Goal: Task Accomplishment & Management: Complete application form

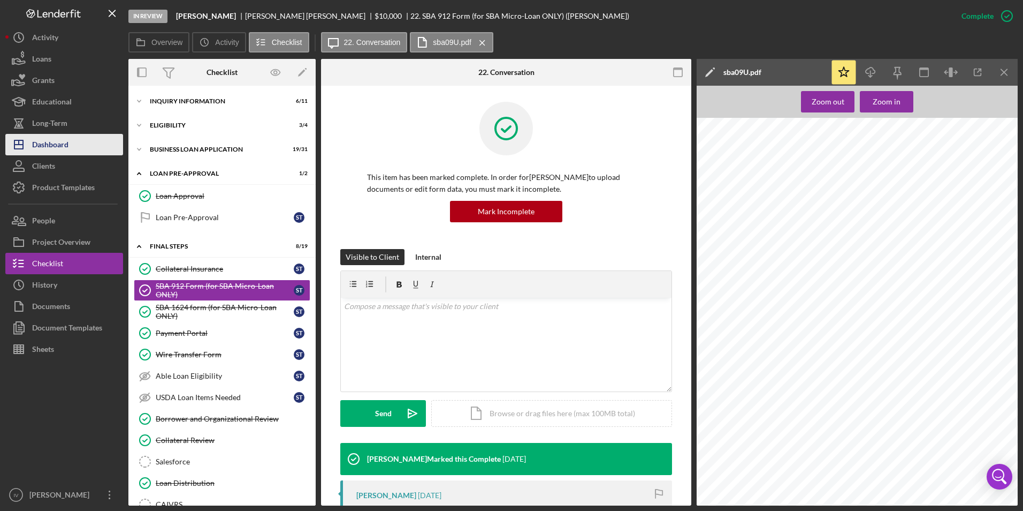
scroll to position [161, 0]
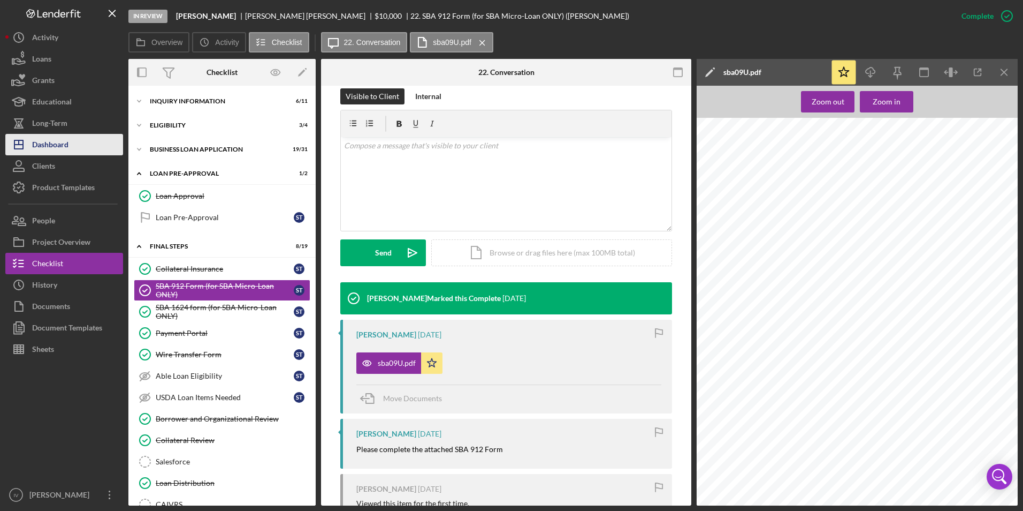
drag, startPoint x: 44, startPoint y: 145, endPoint x: 57, endPoint y: 151, distance: 14.4
click at [44, 145] on div "Dashboard" at bounding box center [50, 146] width 36 height 24
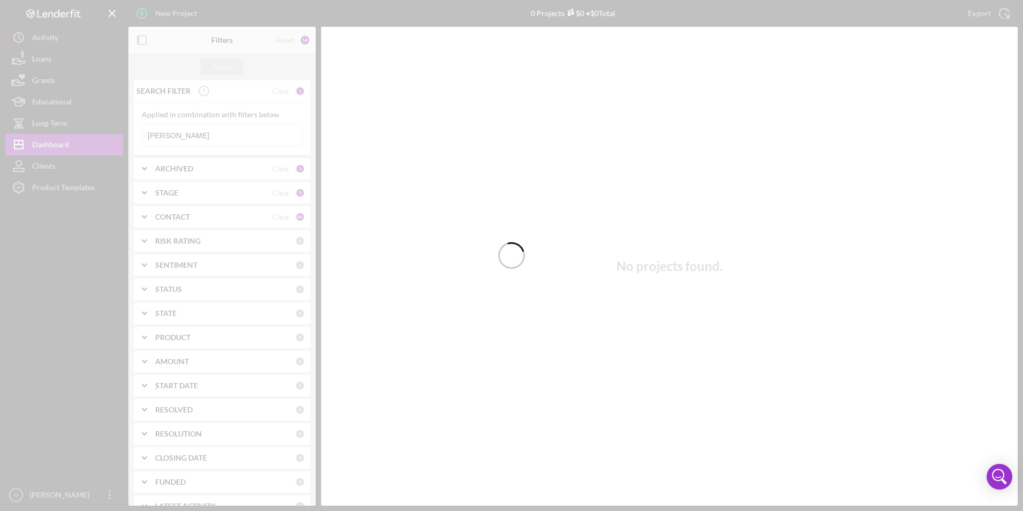
click at [184, 136] on div at bounding box center [511, 255] width 1023 height 511
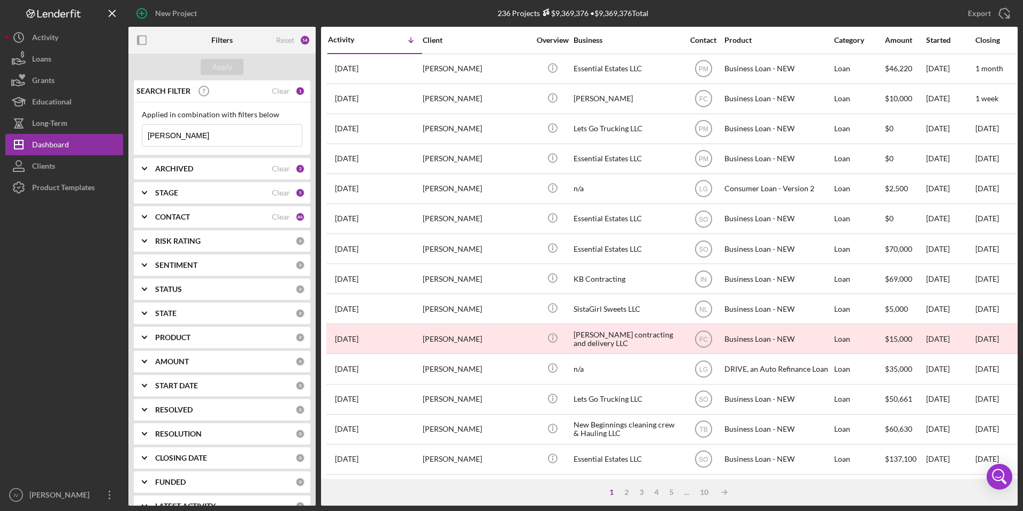
drag, startPoint x: 189, startPoint y: 138, endPoint x: 139, endPoint y: 135, distance: 50.4
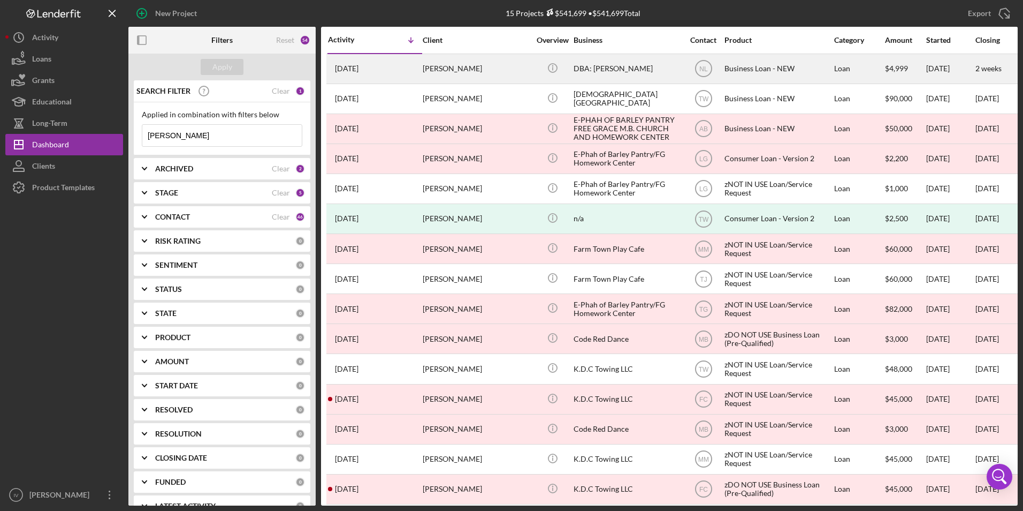
type input "[PERSON_NAME]"
click at [438, 69] on div "[PERSON_NAME]" at bounding box center [476, 69] width 107 height 28
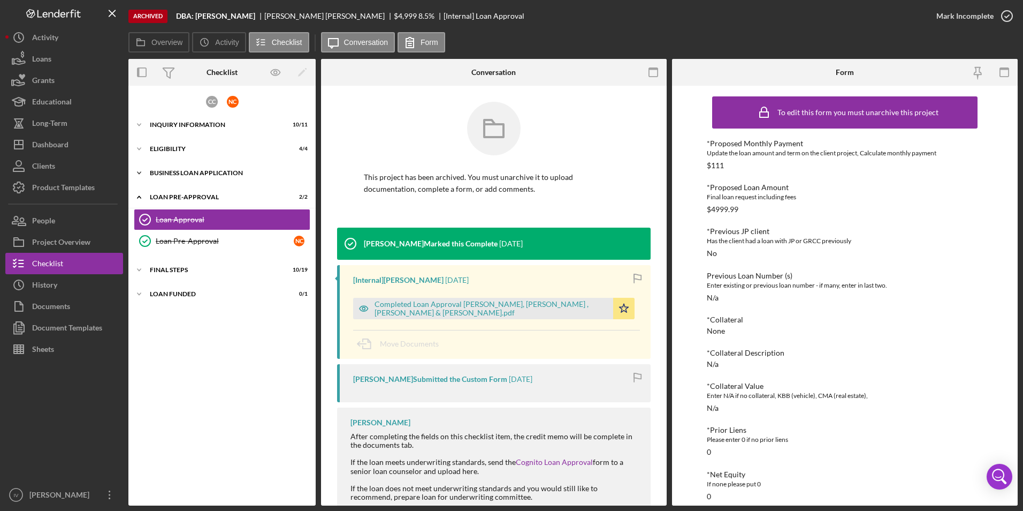
click at [161, 174] on div "BUSINESS LOAN APPLICATION" at bounding box center [226, 173] width 153 height 6
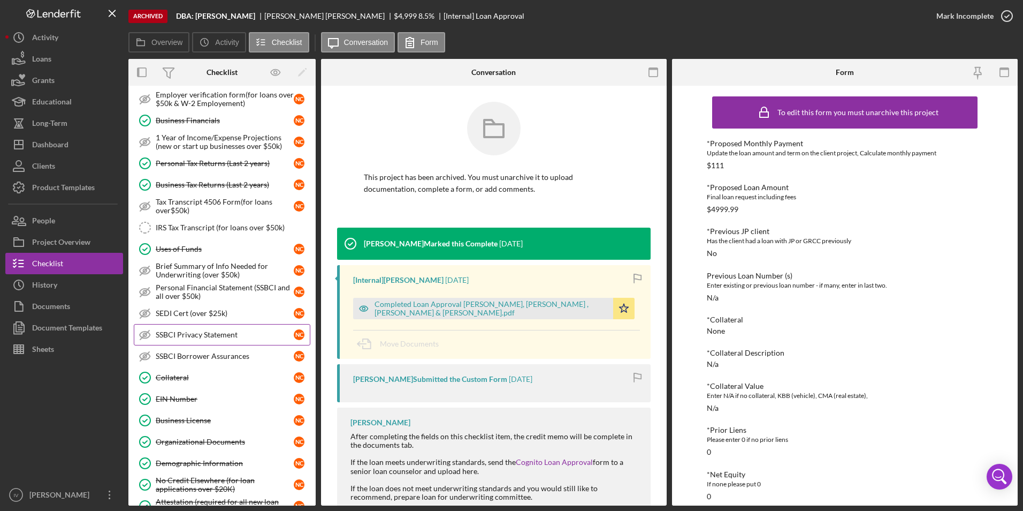
scroll to position [214, 0]
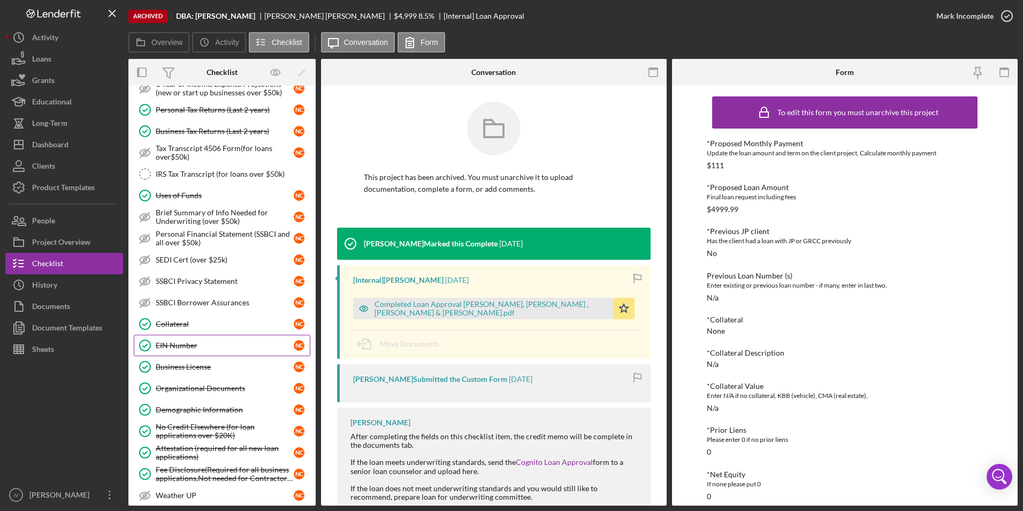
click at [206, 341] on div "EIN Number" at bounding box center [225, 345] width 138 height 9
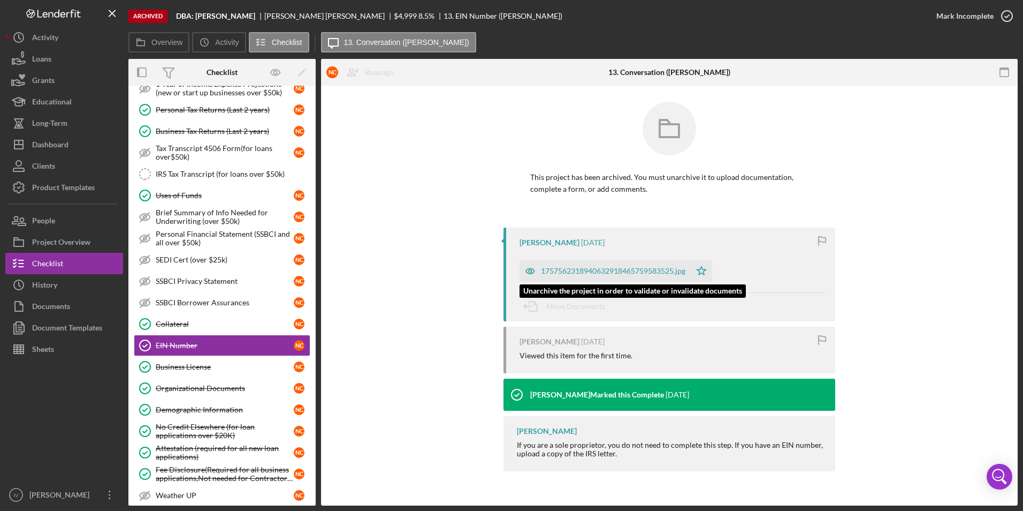
click at [594, 270] on div "1757562318940632918465759583525.jpg" at bounding box center [613, 271] width 145 height 9
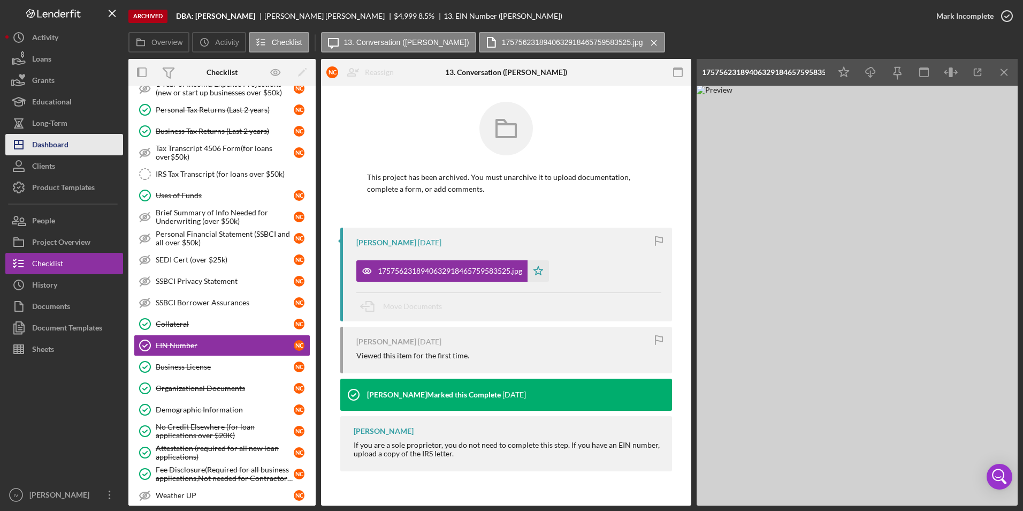
drag, startPoint x: 72, startPoint y: 138, endPoint x: 81, endPoint y: 144, distance: 10.8
click at [72, 138] on button "Icon/Dashboard Dashboard" at bounding box center [64, 144] width 118 height 21
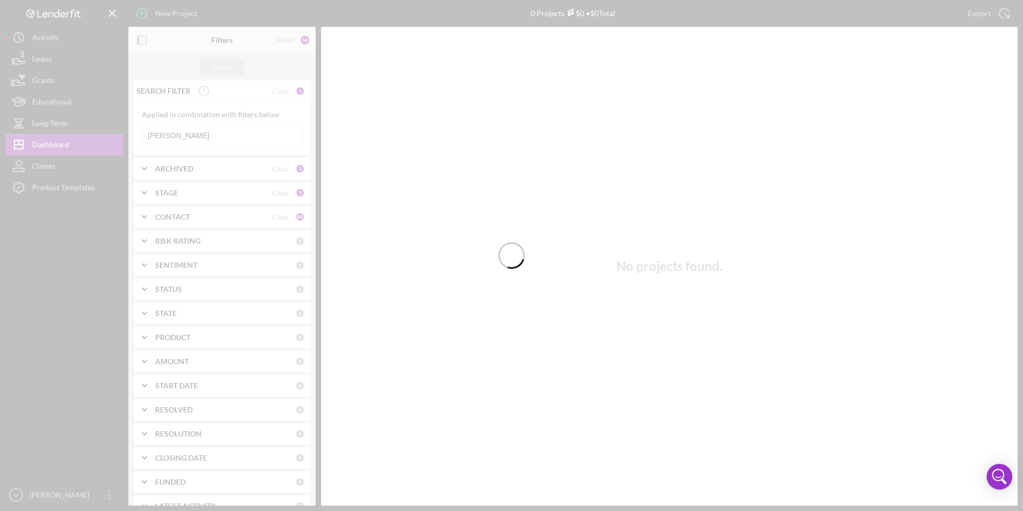
click at [193, 136] on div at bounding box center [511, 255] width 1023 height 511
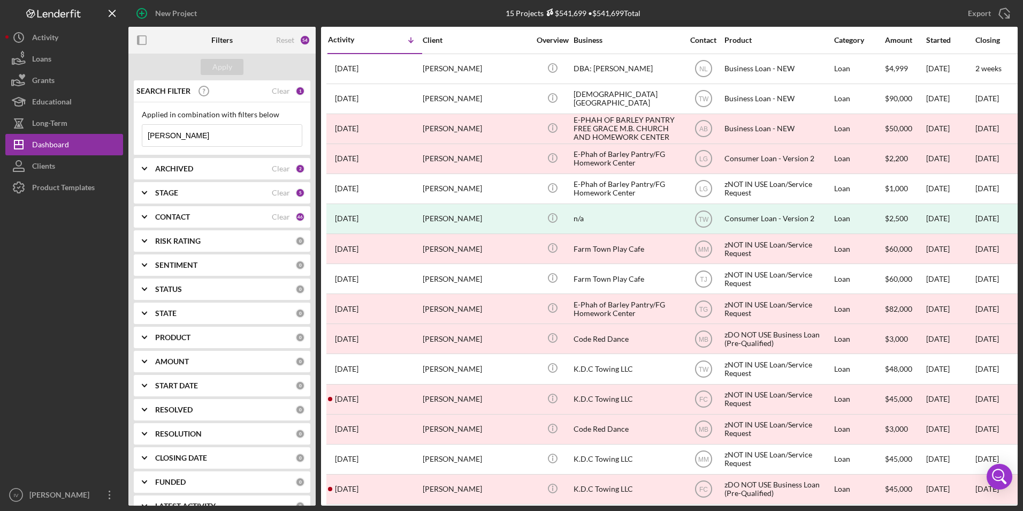
drag, startPoint x: 189, startPoint y: 136, endPoint x: 153, endPoint y: 130, distance: 36.9
type input "c"
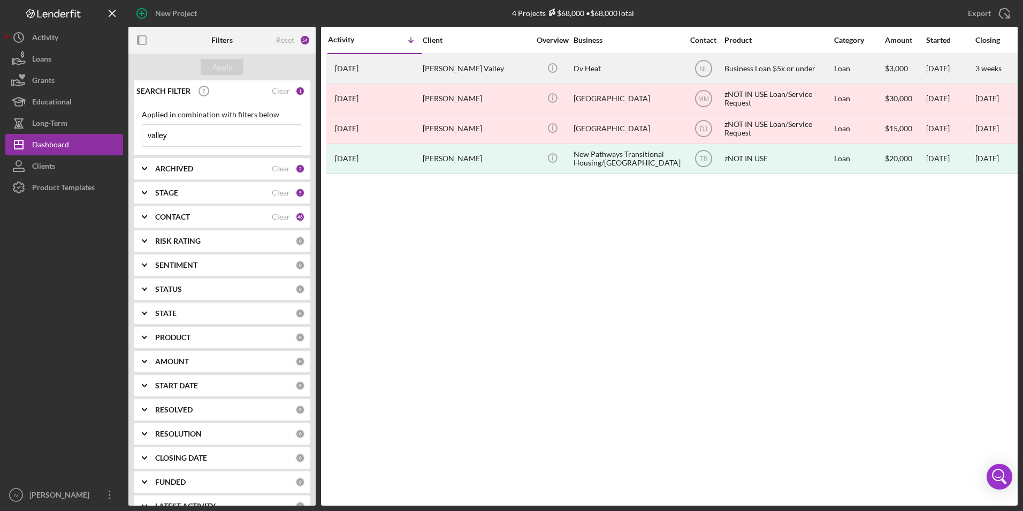
type input "valley"
click at [463, 65] on div "[PERSON_NAME] Valley" at bounding box center [476, 69] width 107 height 28
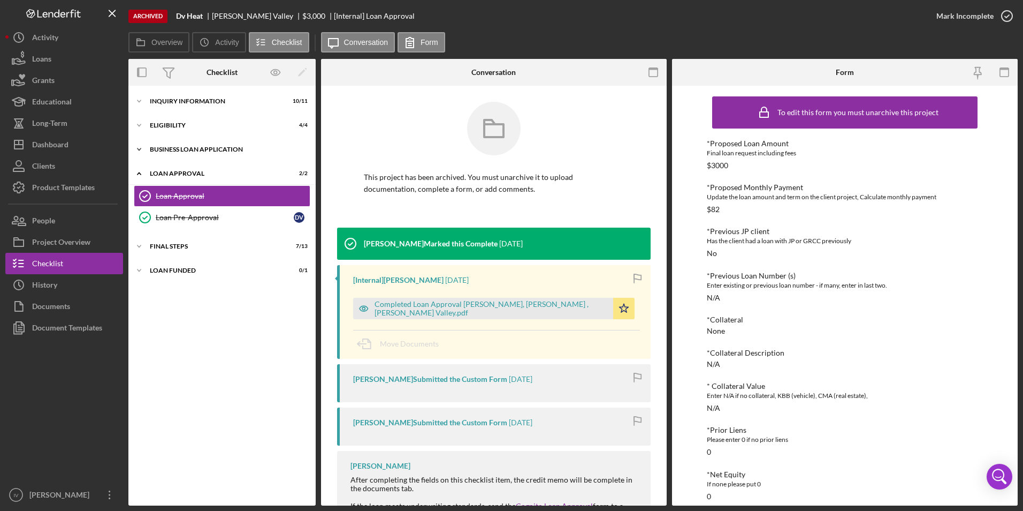
click at [167, 153] on div "Icon/Expander BUSINESS LOAN APPLICATION 11 / 11" at bounding box center [221, 149] width 187 height 21
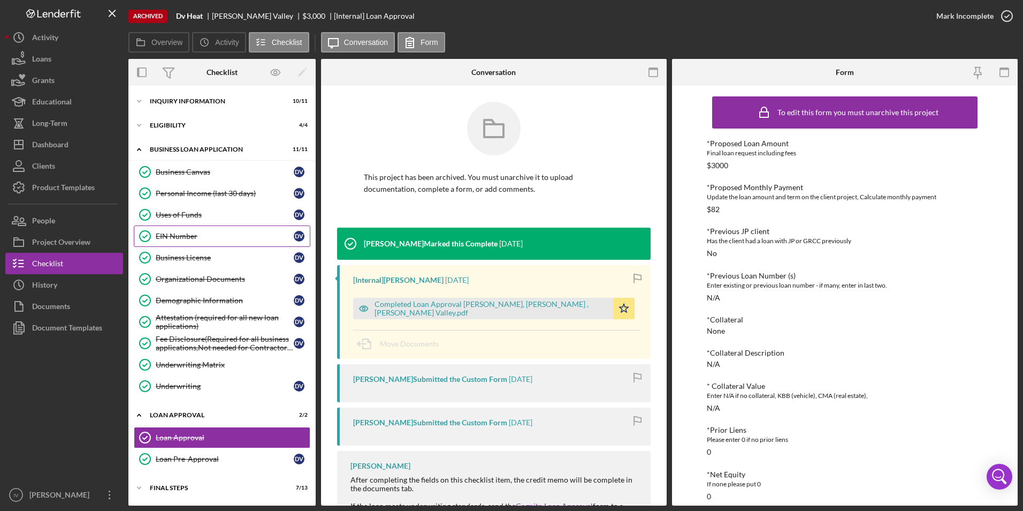
click at [194, 244] on link "EIN Number EIN Number D V" at bounding box center [222, 235] width 177 height 21
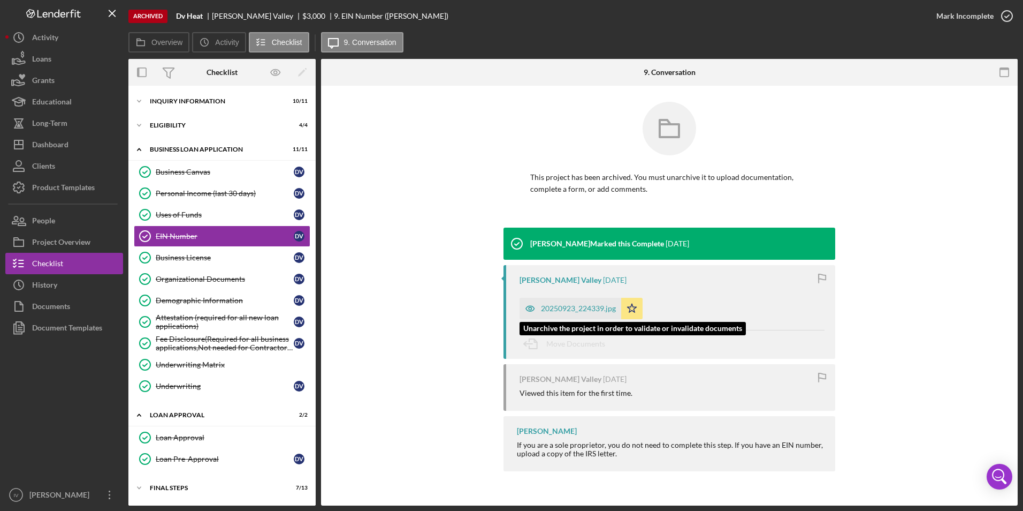
click at [572, 308] on div "20250923_224339.jpg" at bounding box center [578, 308] width 75 height 9
